Goal: Browse casually: Explore the website without a specific task or goal

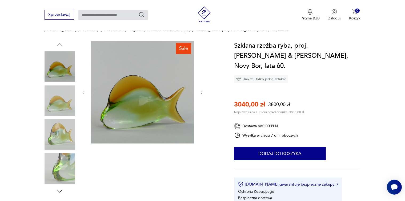
scroll to position [80, 0]
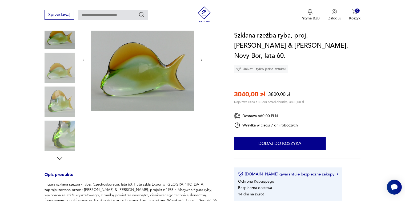
click at [61, 134] on img at bounding box center [59, 136] width 30 height 30
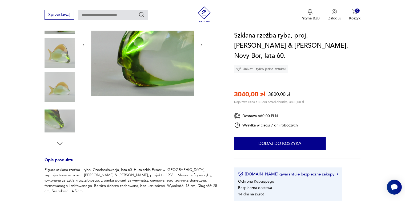
scroll to position [107, 0]
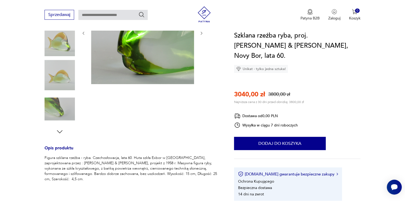
click at [66, 111] on img at bounding box center [59, 109] width 30 height 30
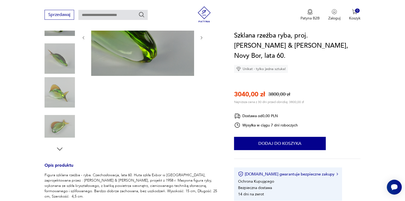
scroll to position [94, 0]
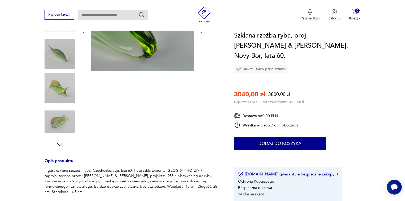
click at [59, 145] on icon "button" at bounding box center [60, 144] width 6 height 3
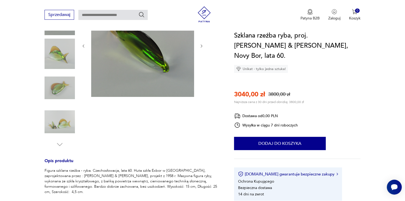
click at [59, 145] on icon "button" at bounding box center [60, 144] width 6 height 3
click at [56, 129] on img at bounding box center [59, 122] width 30 height 30
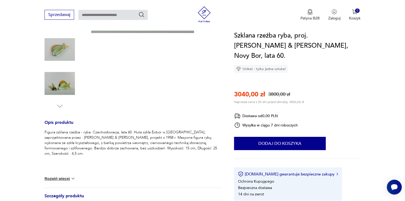
scroll to position [147, 0]
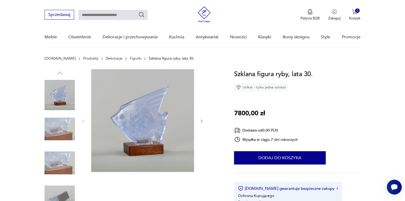
scroll to position [80, 0]
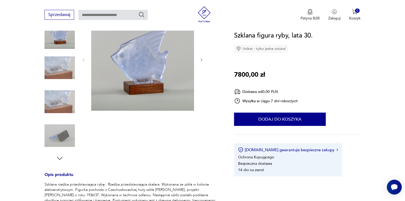
click at [60, 133] on img at bounding box center [59, 136] width 30 height 30
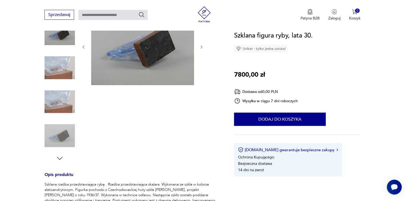
click at [60, 106] on img at bounding box center [59, 102] width 30 height 30
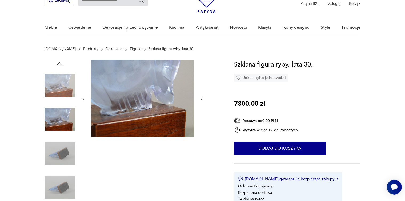
scroll to position [0, 0]
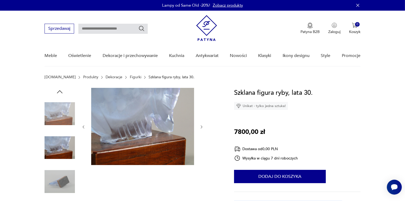
click at [69, 116] on img at bounding box center [59, 114] width 30 height 30
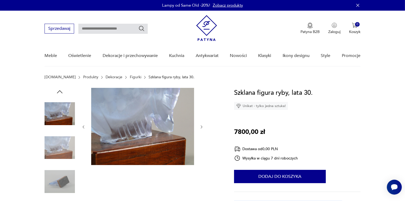
click at [111, 142] on img at bounding box center [142, 126] width 103 height 77
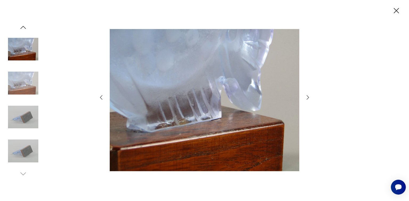
click at [22, 27] on icon "button" at bounding box center [24, 27] width 6 height 3
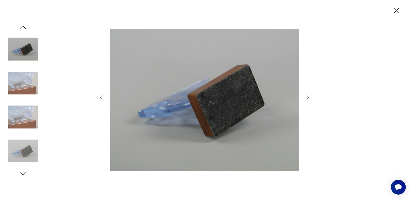
click at [24, 26] on icon "button" at bounding box center [24, 27] width 6 height 3
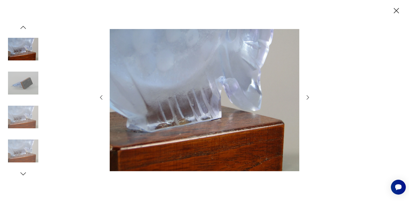
click at [22, 27] on icon "button" at bounding box center [24, 27] width 6 height 3
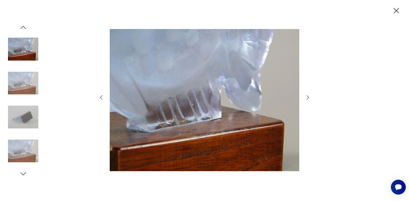
click at [18, 80] on img at bounding box center [23, 83] width 30 height 30
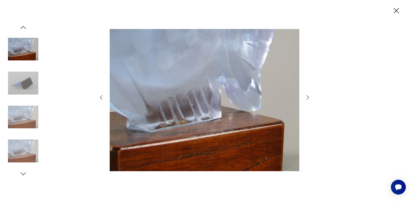
click at [194, 86] on img at bounding box center [205, 100] width 190 height 161
click at [28, 30] on div at bounding box center [23, 100] width 30 height 155
click at [23, 27] on icon "button" at bounding box center [23, 27] width 8 height 8
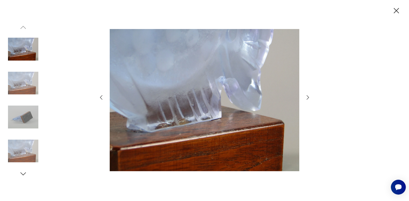
click at [23, 27] on icon "button" at bounding box center [23, 27] width 8 height 8
click at [22, 176] on icon "button" at bounding box center [23, 174] width 8 height 8
click at [22, 177] on icon "button" at bounding box center [23, 174] width 8 height 8
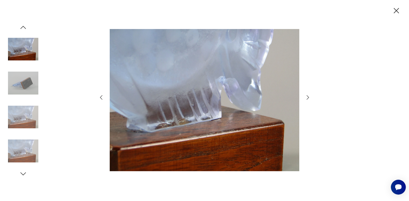
click at [22, 174] on icon "button" at bounding box center [23, 174] width 8 height 8
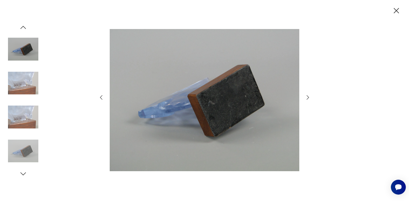
click at [22, 174] on icon "button" at bounding box center [23, 174] width 8 height 8
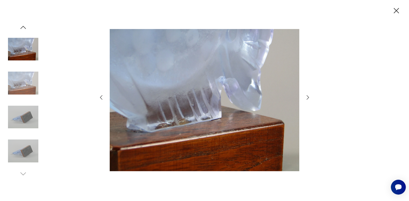
click at [22, 174] on icon "button" at bounding box center [23, 174] width 8 height 8
click at [395, 10] on icon "button" at bounding box center [396, 10] width 9 height 9
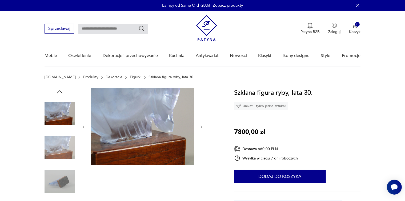
click at [58, 93] on icon "button" at bounding box center [60, 92] width 8 height 8
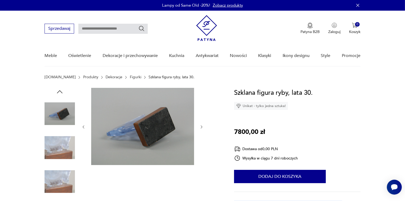
click at [58, 93] on icon "button" at bounding box center [60, 92] width 8 height 8
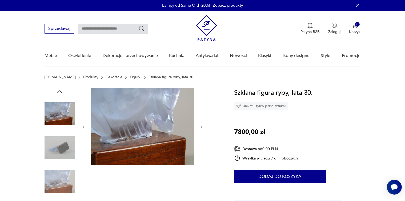
click at [58, 93] on icon "button" at bounding box center [60, 92] width 8 height 8
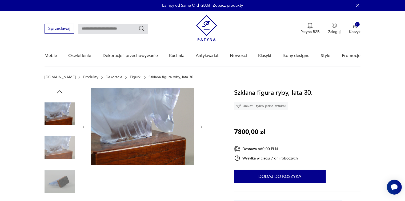
click at [58, 93] on icon "button" at bounding box center [60, 92] width 8 height 8
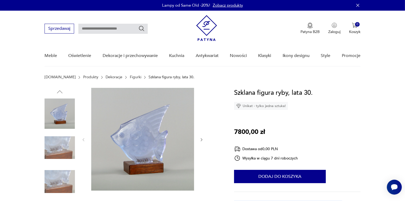
click at [58, 93] on icon "button" at bounding box center [60, 92] width 8 height 8
click at [146, 151] on img at bounding box center [142, 139] width 103 height 103
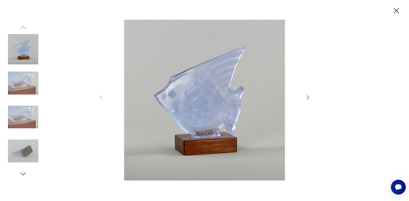
click at [397, 8] on icon "button" at bounding box center [396, 10] width 9 height 9
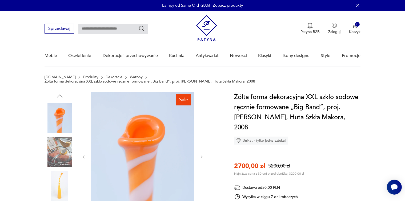
scroll to position [80, 0]
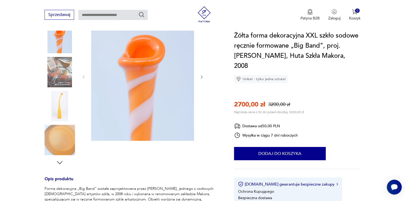
click at [63, 91] on img at bounding box center [59, 106] width 30 height 30
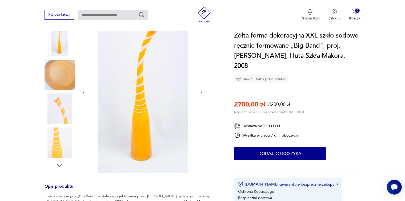
click at [67, 73] on img at bounding box center [59, 75] width 30 height 30
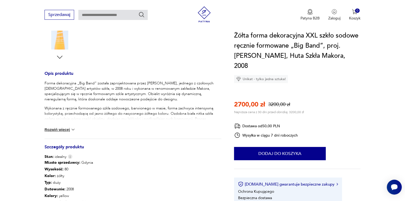
scroll to position [213, 0]
